Goal: Book appointment/travel/reservation

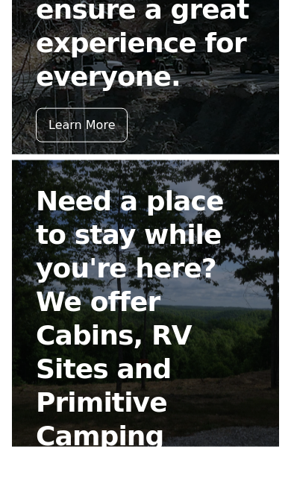
scroll to position [802, 0]
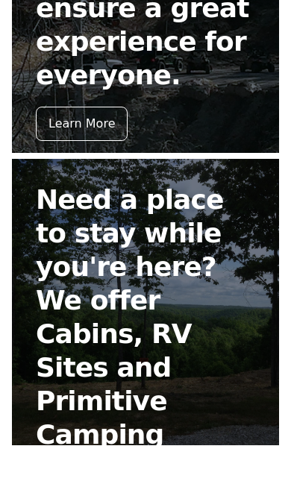
click at [76, 466] on div "Book Now" at bounding box center [78, 483] width 85 height 34
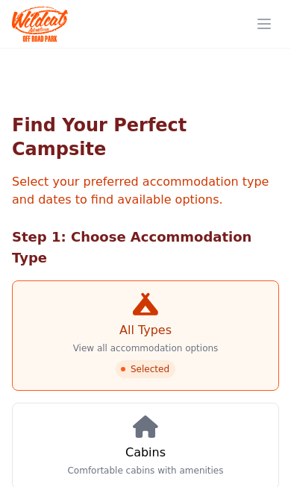
click at [149, 443] on h3 "Cabins" at bounding box center [145, 452] width 40 height 18
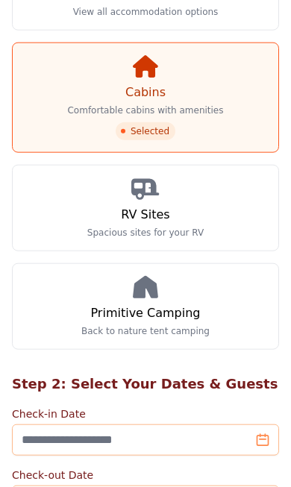
scroll to position [338, 0]
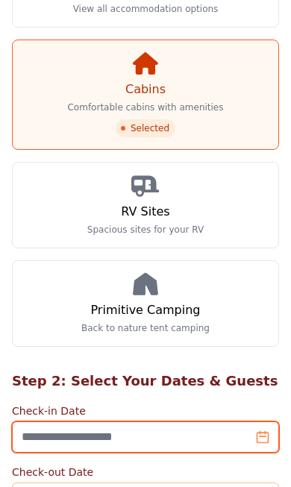
click at [256, 421] on input "Check-in Date" at bounding box center [145, 436] width 267 height 31
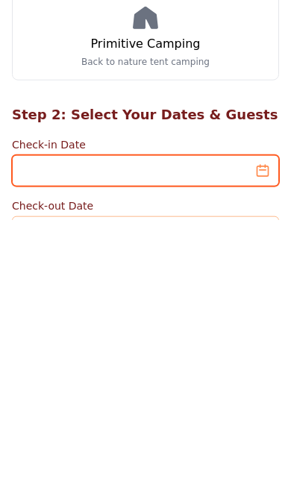
scroll to position [361, 0]
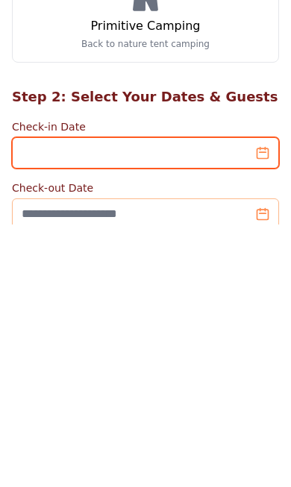
click at [269, 399] on input "Check-in Date" at bounding box center [145, 414] width 267 height 31
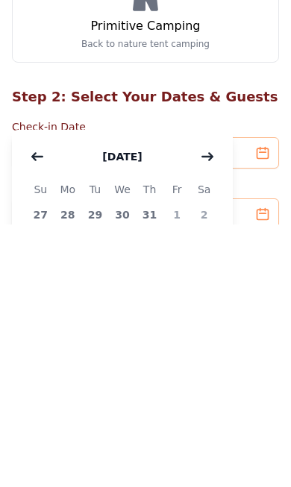
click at [217, 404] on button "button" at bounding box center [207, 419] width 27 height 30
click at [209, 413] on icon "button" at bounding box center [207, 419] width 12 height 12
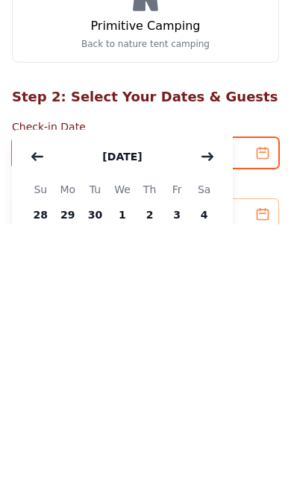
click at [268, 399] on input "Check-in Date" at bounding box center [145, 414] width 267 height 31
type input "**********"
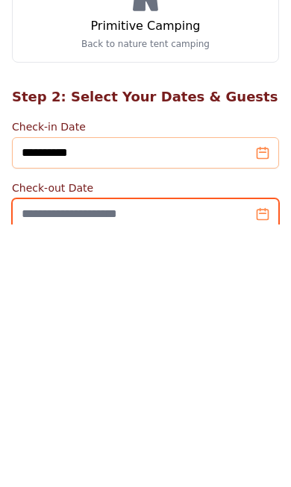
click at [265, 461] on input "Check-out Date" at bounding box center [145, 476] width 267 height 31
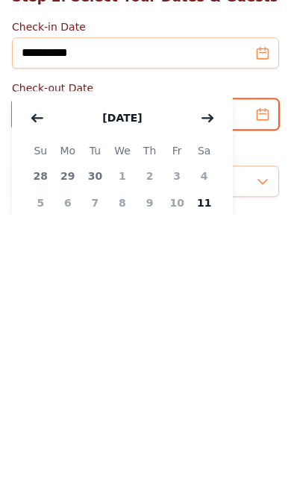
scroll to position [451, 0]
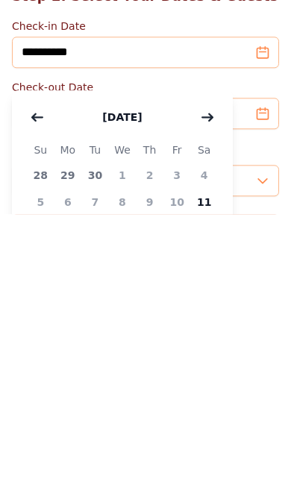
type input "**********"
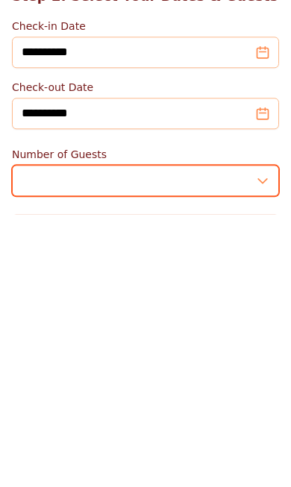
click at [257, 437] on input "*" at bounding box center [145, 452] width 267 height 31
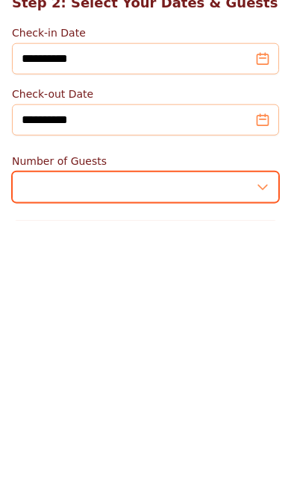
type input "*"
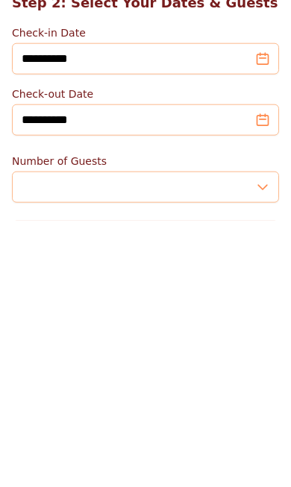
type input "**********"
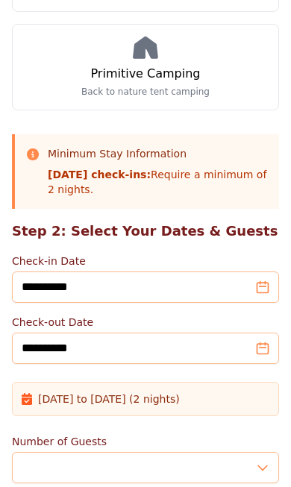
scroll to position [576, 0]
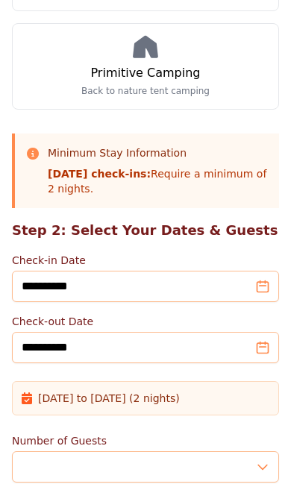
type input "**********"
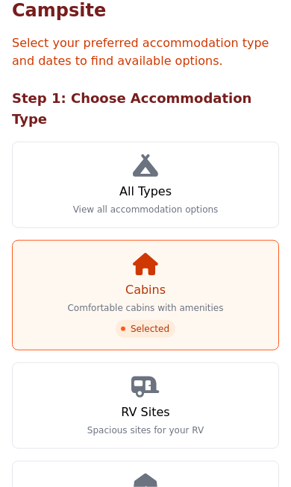
scroll to position [132, 0]
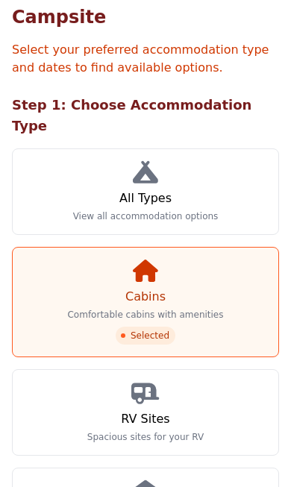
click at [157, 280] on link "Cabins Comfortable cabins with amenities Selected" at bounding box center [145, 302] width 267 height 110
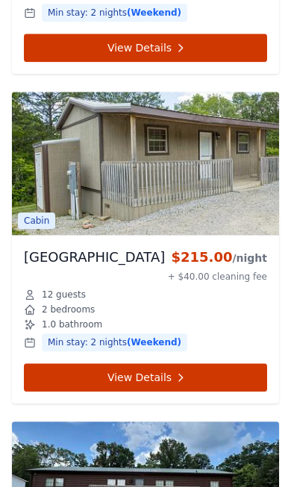
scroll to position [1434, 0]
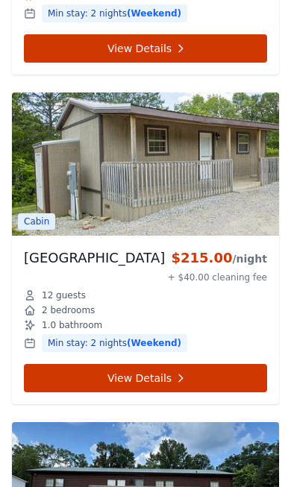
click at [101, 364] on link "View Details" at bounding box center [145, 378] width 243 height 28
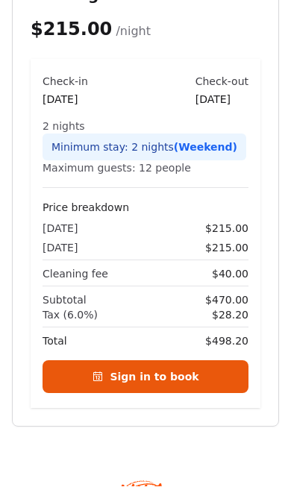
scroll to position [1085, 0]
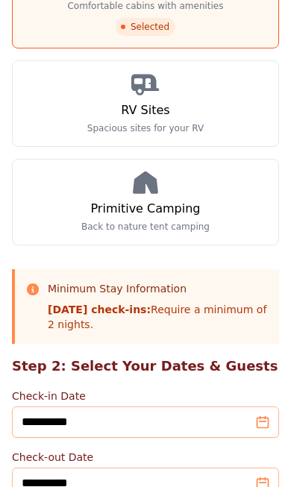
scroll to position [484, 0]
